Goal: Transaction & Acquisition: Purchase product/service

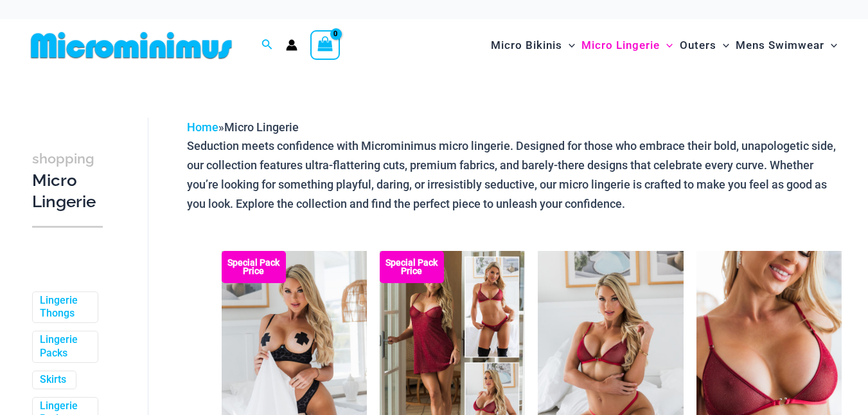
scroll to position [129, 0]
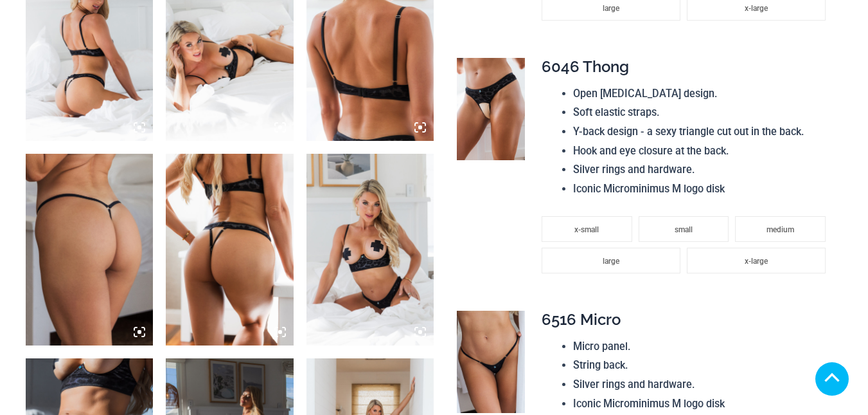
scroll to position [964, 0]
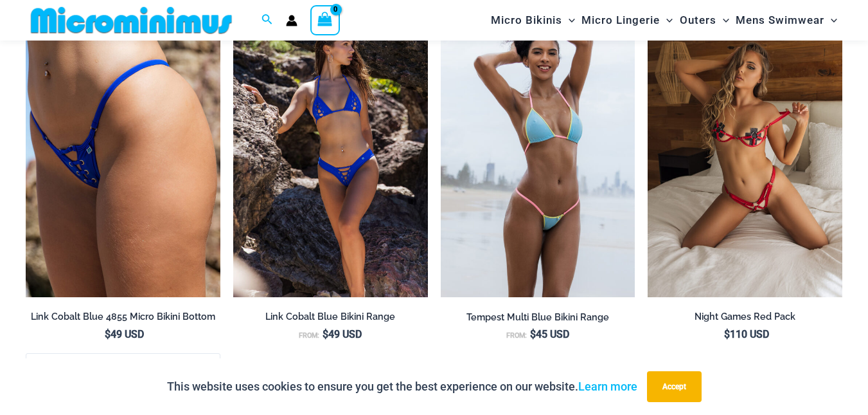
scroll to position [2045, 0]
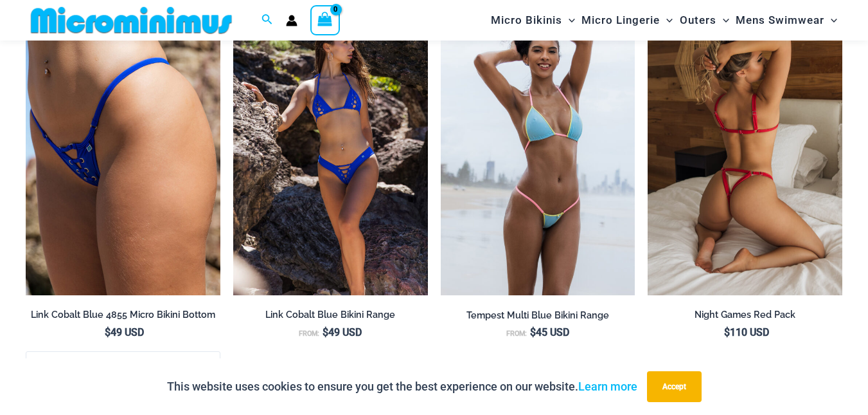
click at [726, 138] on img at bounding box center [745, 149] width 195 height 292
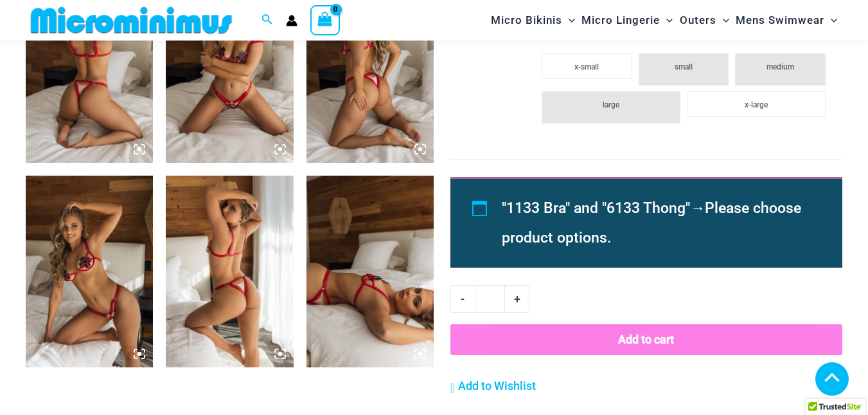
scroll to position [1210, 0]
